Goal: Information Seeking & Learning: Learn about a topic

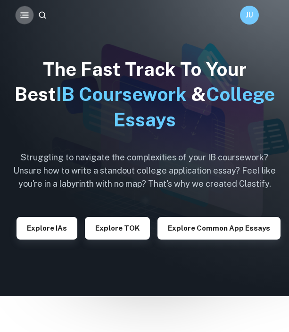
click at [23, 21] on button "button" at bounding box center [24, 15] width 18 height 18
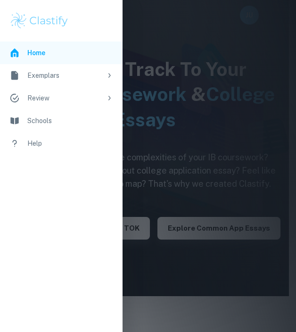
click at [64, 78] on div "Exemplars" at bounding box center [64, 75] width 75 height 10
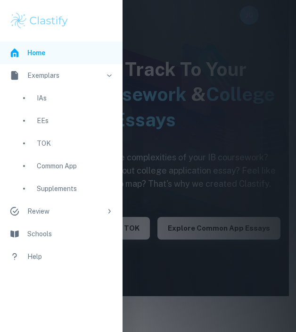
click at [53, 124] on div "EEs" at bounding box center [75, 121] width 76 height 10
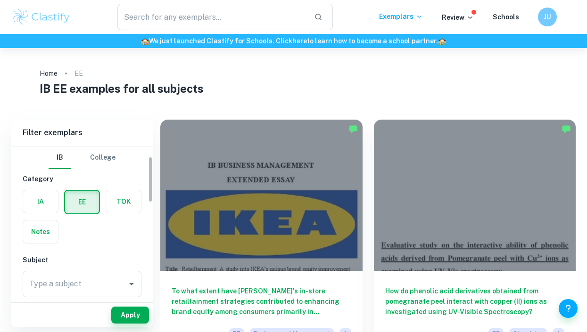
scroll to position [50, 0]
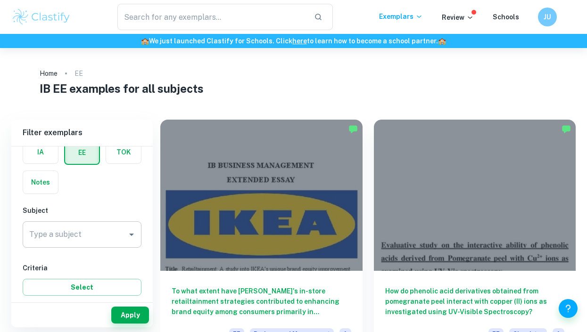
click at [69, 233] on input "Type a subject" at bounding box center [75, 235] width 96 height 18
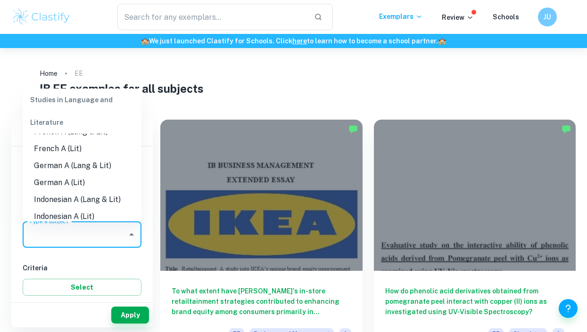
scroll to position [0, 0]
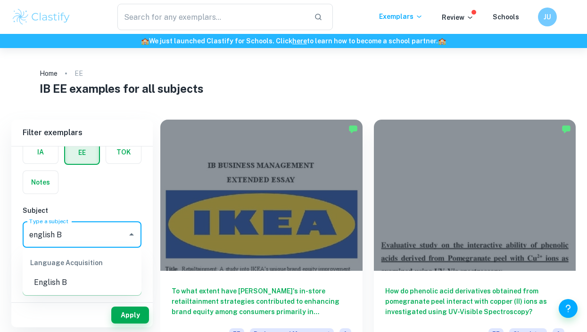
click at [86, 274] on div "Language Acquisition" at bounding box center [82, 263] width 119 height 23
click at [75, 287] on li "English B" at bounding box center [82, 282] width 119 height 17
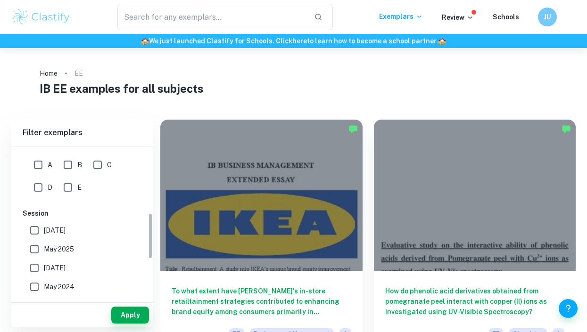
scroll to position [218, 0]
type input "English B"
click at [35, 243] on input "May 2025" at bounding box center [34, 249] width 19 height 19
checkbox input "true"
click at [118, 308] on button "Apply" at bounding box center [130, 315] width 38 height 17
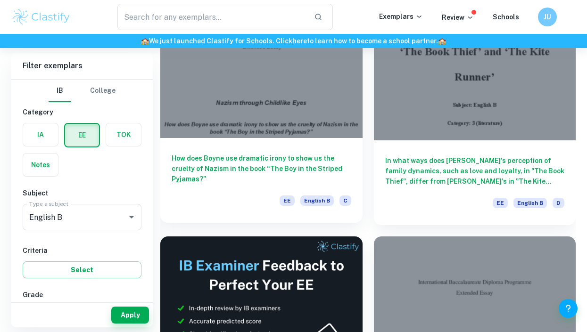
scroll to position [131, 0]
click at [284, 145] on div "How does Boyne use dramatic irony to show us the cruelty of Nazism in the book …" at bounding box center [261, 180] width 202 height 85
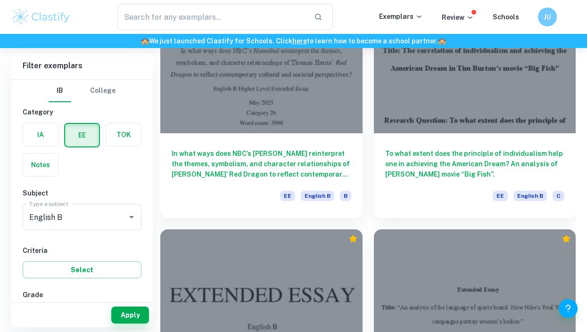
scroll to position [633, 0]
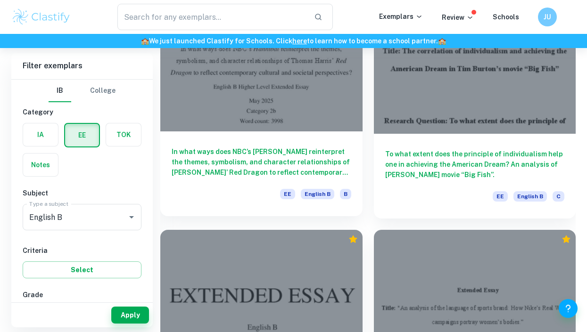
click at [285, 145] on div "In what ways does NBC’s [PERSON_NAME] reinterpret the themes, symbolism, and ch…" at bounding box center [261, 174] width 202 height 85
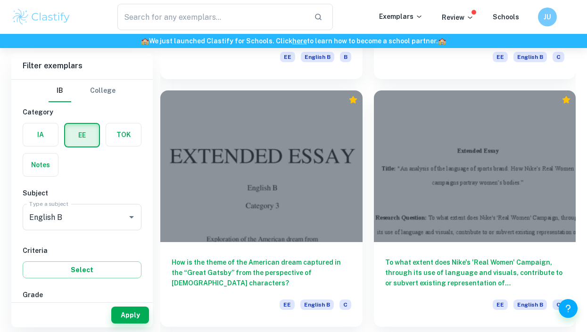
scroll to position [773, 0]
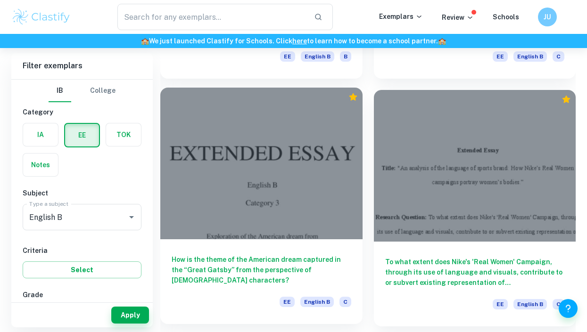
click at [289, 184] on div at bounding box center [261, 163] width 202 height 151
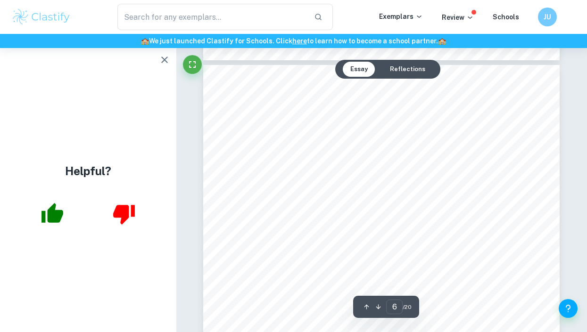
scroll to position [2606, 0]
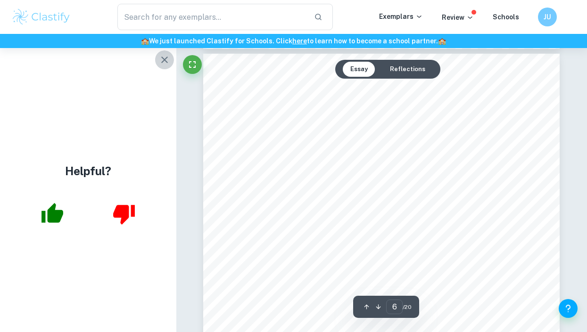
click at [164, 58] on icon "button" at bounding box center [164, 59] width 11 height 11
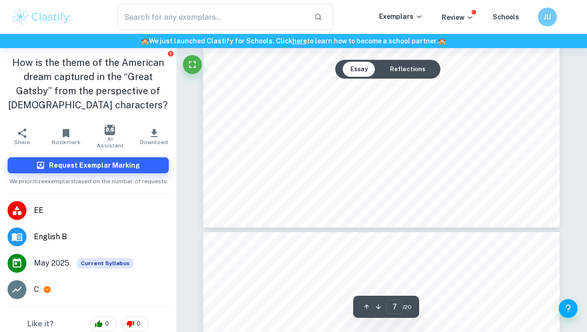
type input "8"
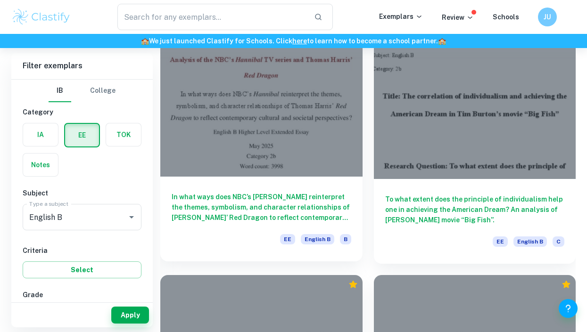
scroll to position [582, 0]
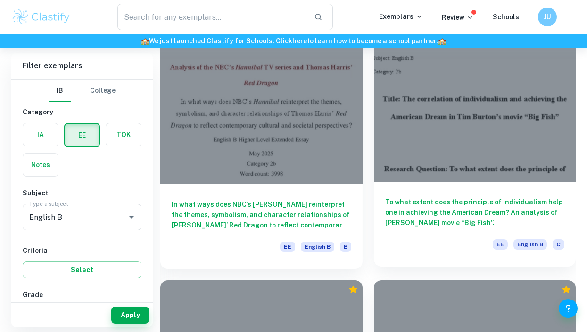
click at [289, 161] on div at bounding box center [475, 106] width 202 height 151
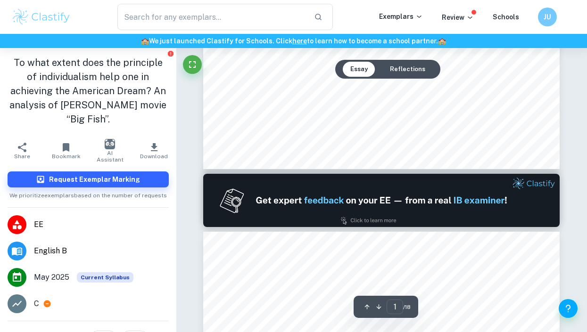
type input "2"
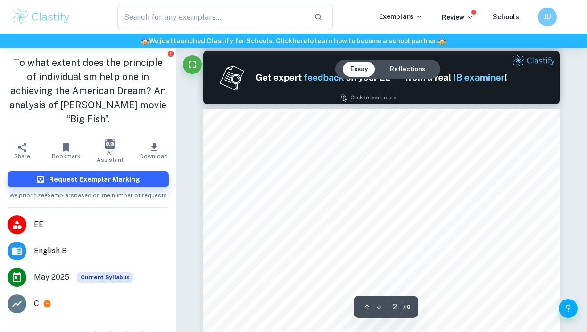
scroll to position [516, 0]
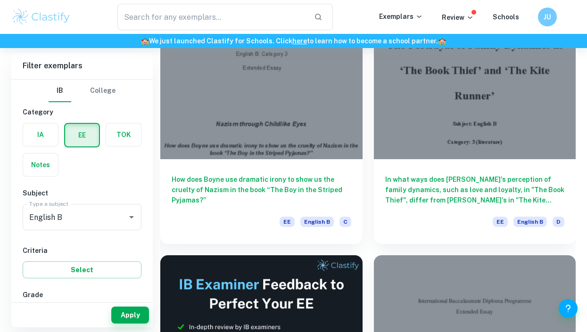
scroll to position [111, 0]
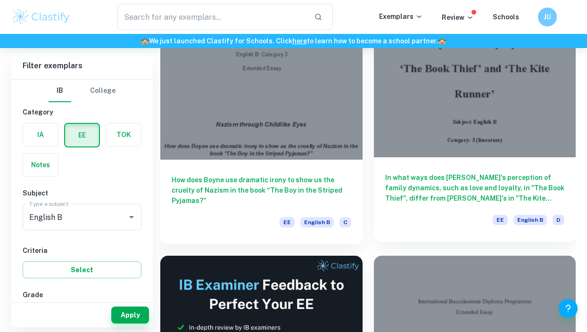
click at [289, 78] on div at bounding box center [475, 81] width 202 height 151
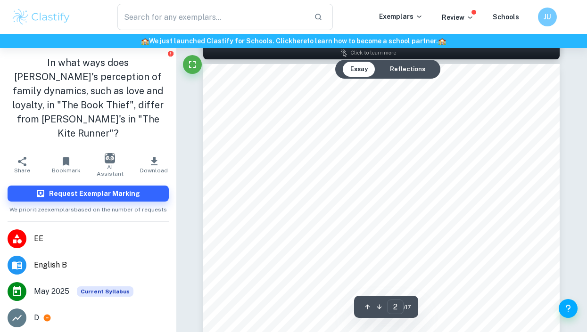
scroll to position [588, 0]
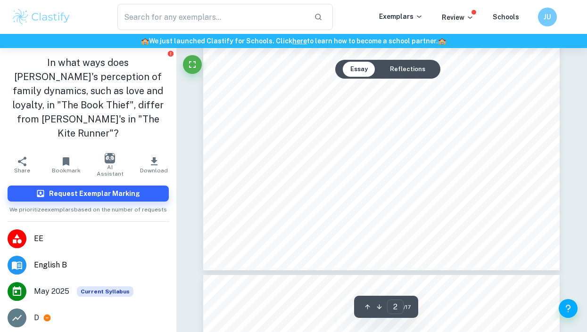
type input "3"
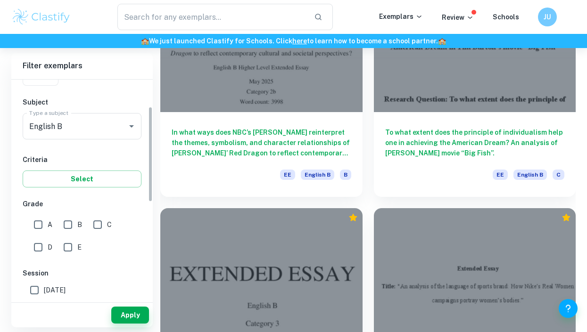
scroll to position [91, 0]
click at [71, 234] on div "E" at bounding box center [74, 245] width 29 height 23
click at [71, 233] on input "B" at bounding box center [67, 224] width 19 height 19
checkbox input "true"
click at [127, 316] on button "Apply" at bounding box center [130, 315] width 38 height 17
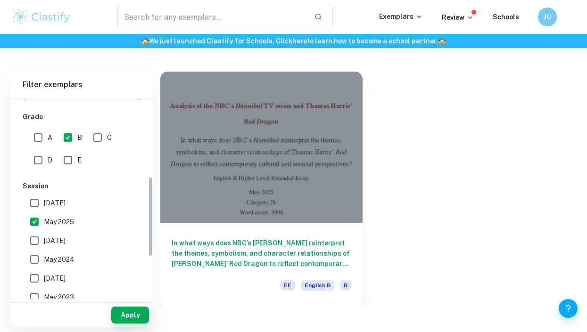
scroll to position [198, 0]
click at [61, 216] on span "May 2025" at bounding box center [59, 221] width 30 height 10
click at [44, 216] on input "May 2025" at bounding box center [34, 221] width 19 height 19
checkbox input "false"
click at [124, 308] on button "Apply" at bounding box center [130, 315] width 38 height 17
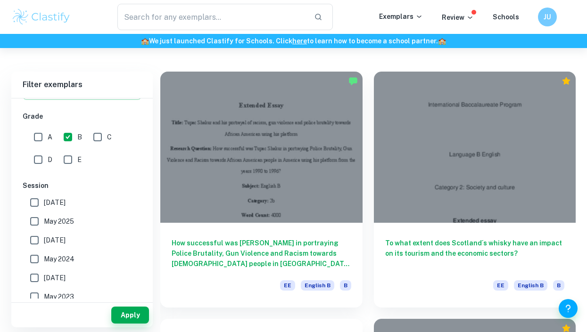
click at [35, 142] on input "A" at bounding box center [38, 137] width 19 height 19
checkbox input "true"
click at [74, 135] on input "B" at bounding box center [67, 137] width 19 height 19
checkbox input "false"
drag, startPoint x: 131, startPoint y: 304, endPoint x: 133, endPoint y: 313, distance: 9.3
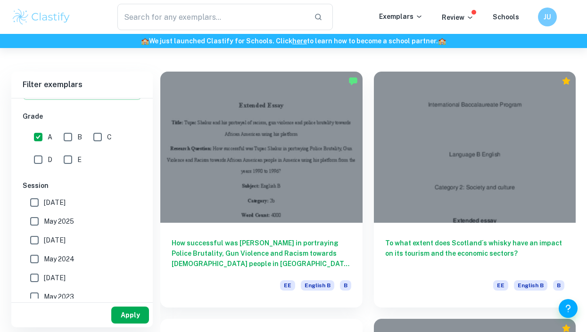
click at [133, 313] on div "Apply" at bounding box center [81, 315] width 141 height 25
click at [133, 313] on button "Apply" at bounding box center [130, 315] width 38 height 17
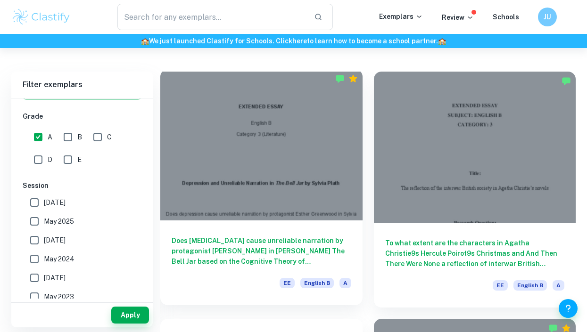
click at [223, 229] on div "Does [MEDICAL_DATA] cause unreliable narration by protagonist [PERSON_NAME] in …" at bounding box center [261, 263] width 202 height 85
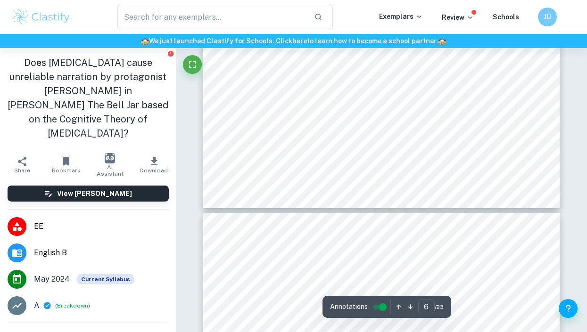
type input "7"
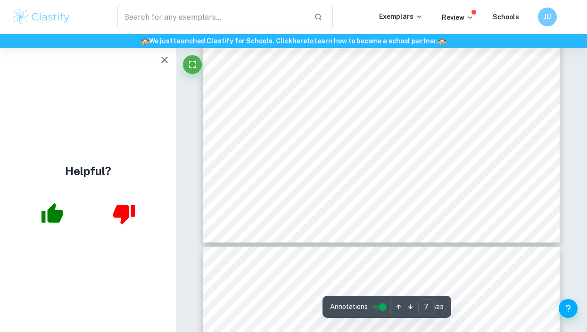
scroll to position [3130, 0]
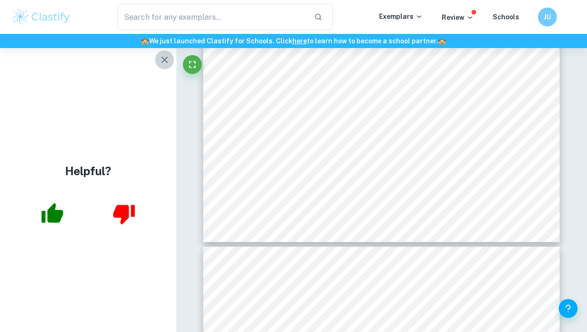
click at [162, 56] on icon "button" at bounding box center [164, 59] width 11 height 11
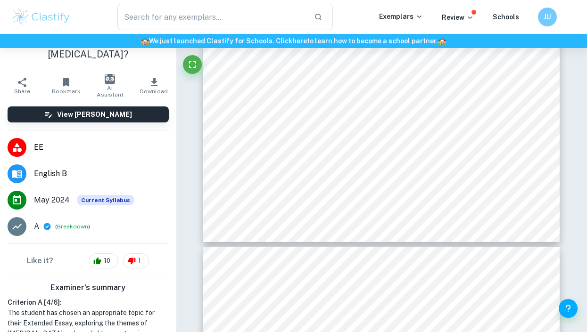
scroll to position [79, 0]
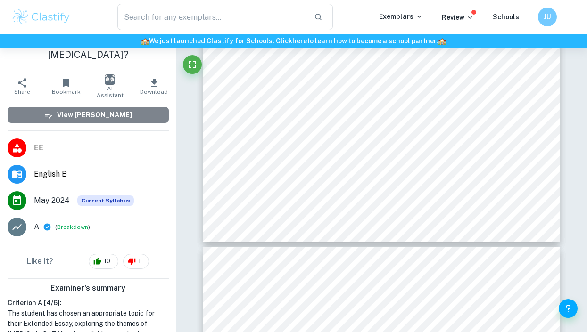
click at [121, 107] on button "View [PERSON_NAME]" at bounding box center [88, 115] width 161 height 16
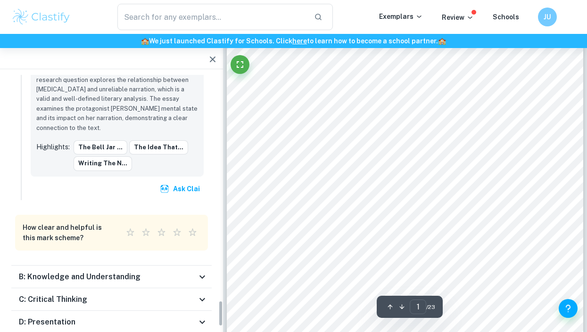
scroll to position [61, 0]
click at [116, 272] on h6 "B: Knowledge and Understanding" at bounding box center [80, 277] width 122 height 11
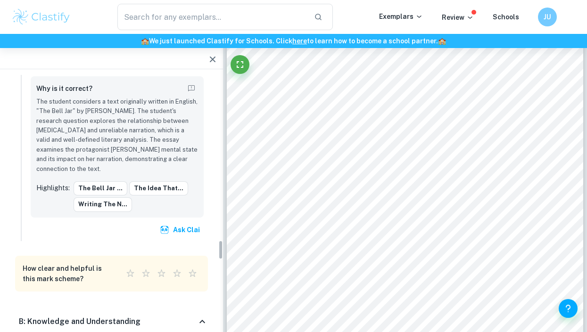
scroll to position [2146, 0]
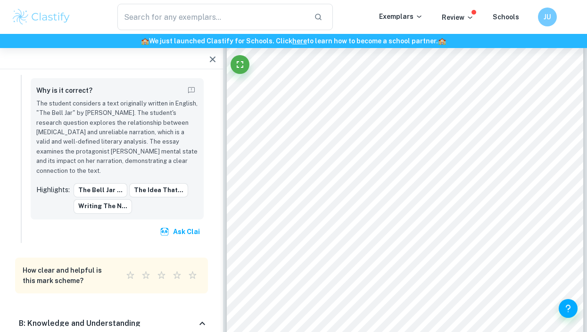
click at [142, 318] on div "B: Knowledge and Understanding" at bounding box center [108, 323] width 178 height 11
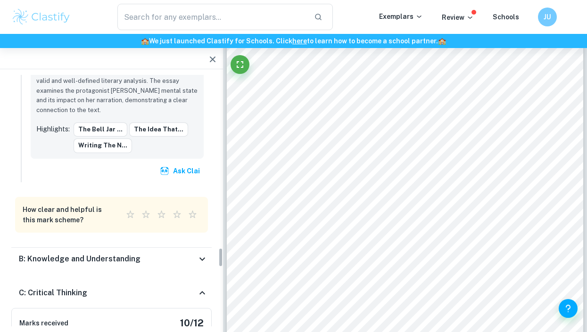
scroll to position [2209, 0]
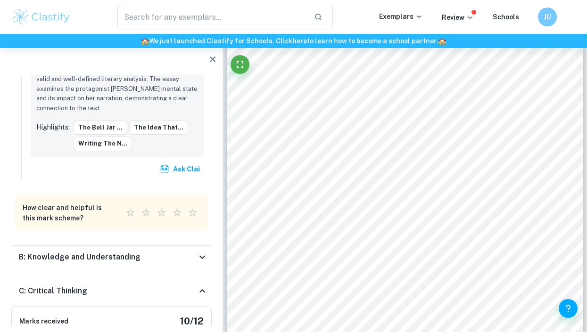
drag, startPoint x: 133, startPoint y: 206, endPoint x: 127, endPoint y: 218, distance: 13.3
click at [127, 286] on div "C: Critical Thinking" at bounding box center [108, 291] width 178 height 11
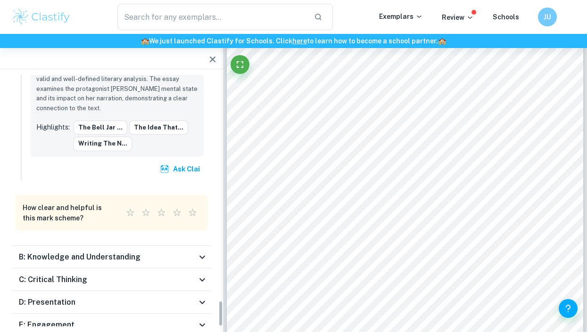
scroll to position [2189, 0]
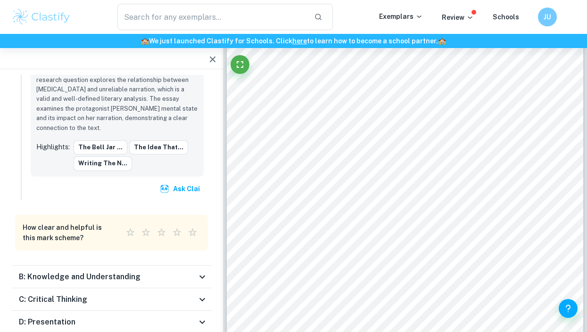
click at [135, 317] on div "D: Presentation" at bounding box center [108, 322] width 178 height 11
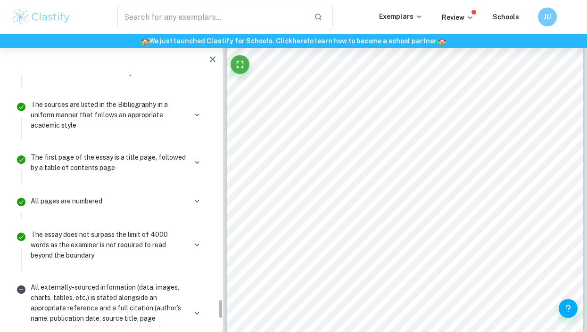
scroll to position [2913, 0]
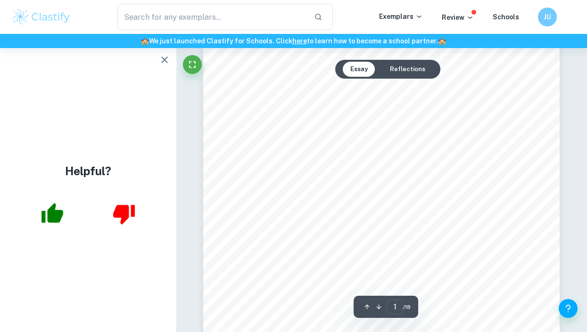
scroll to position [136, 0]
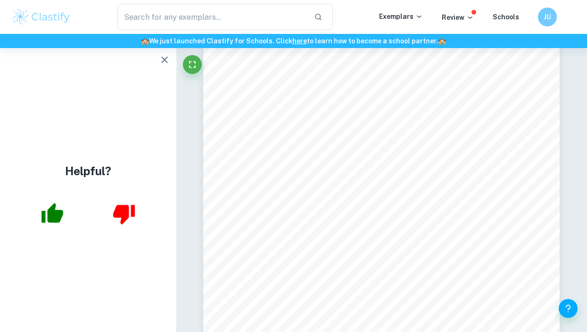
click at [163, 56] on icon "button" at bounding box center [164, 59] width 11 height 11
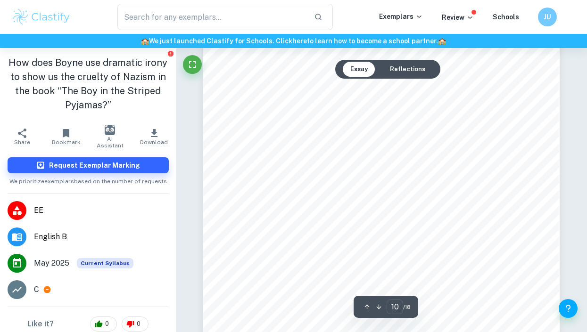
scroll to position [4424, 0]
type input "16"
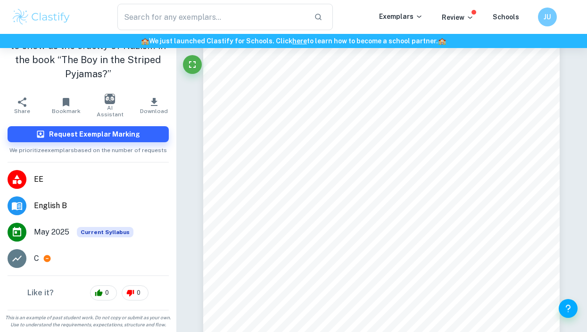
scroll to position [7205, 0]
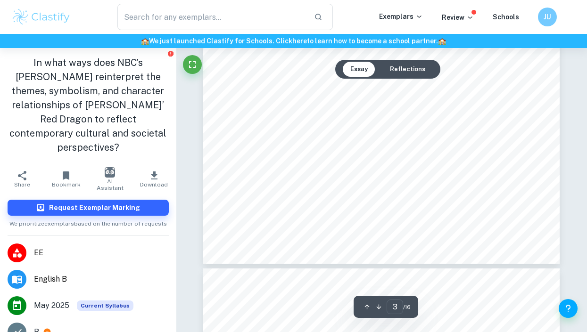
scroll to position [1374, 0]
type input "3"
